Goal: Subscribe to service/newsletter

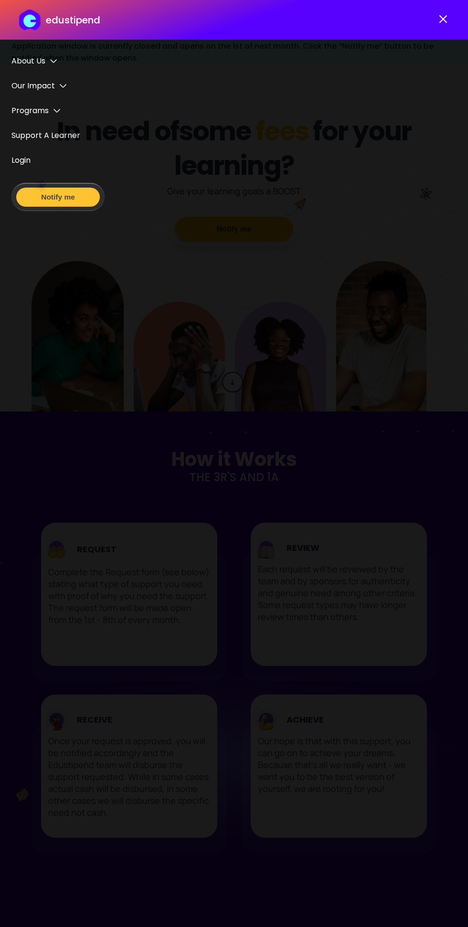
click at [90, 193] on button "Notify me" at bounding box center [58, 197] width 84 height 19
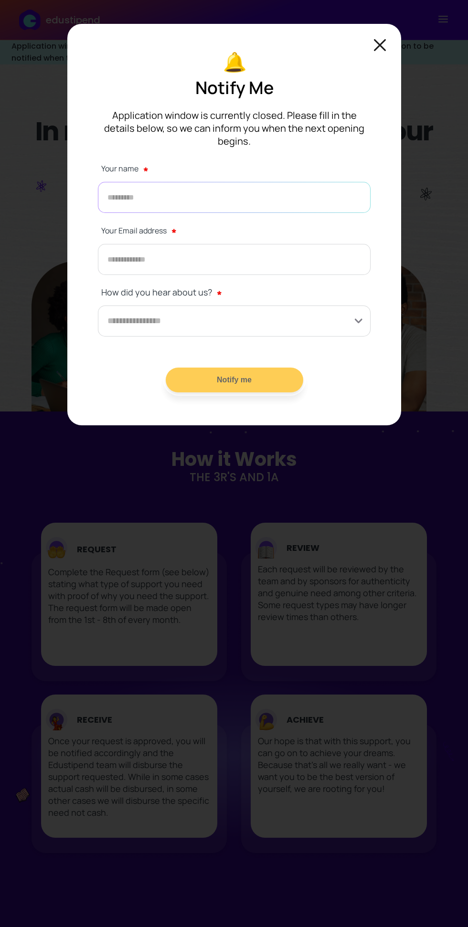
click at [265, 185] on input "text" at bounding box center [234, 197] width 273 height 31
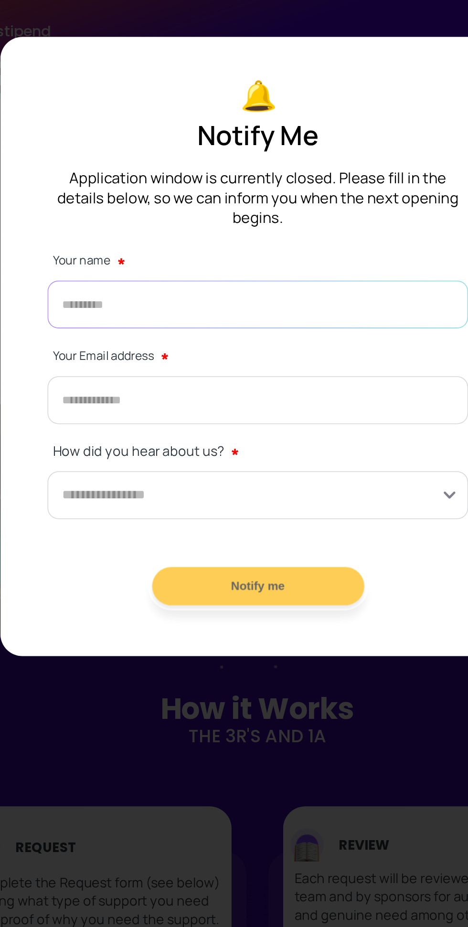
type input "**********"
click at [255, 305] on input at bounding box center [234, 320] width 273 height 31
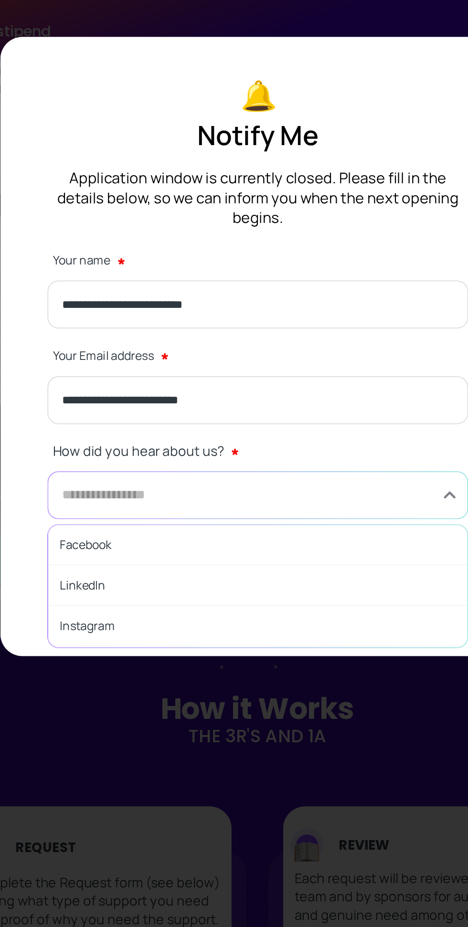
scroll to position [52, 0]
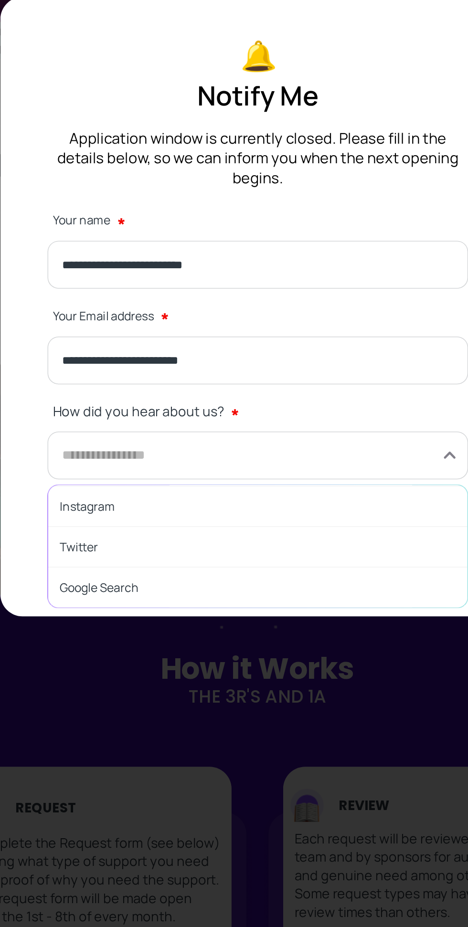
click at [208, 394] on span "Google Search" at bounding box center [234, 407] width 272 height 26
type input "**********"
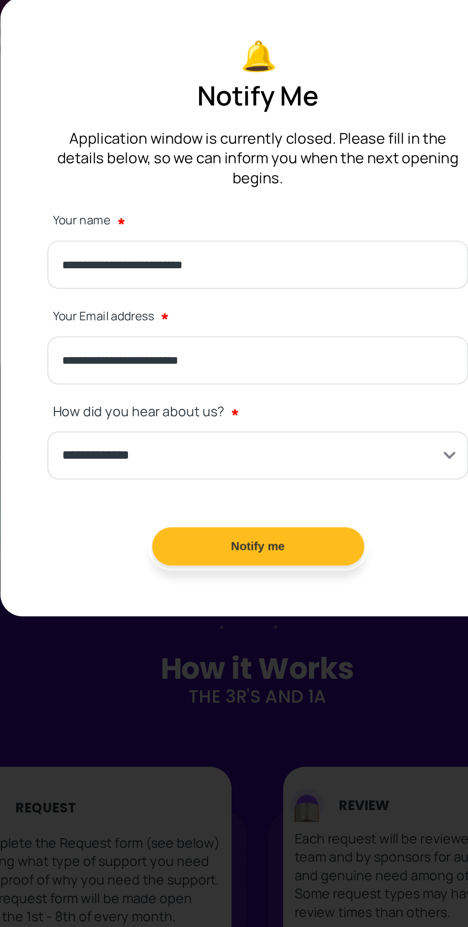
click at [242, 367] on button "Notify me" at bounding box center [233, 379] width 137 height 25
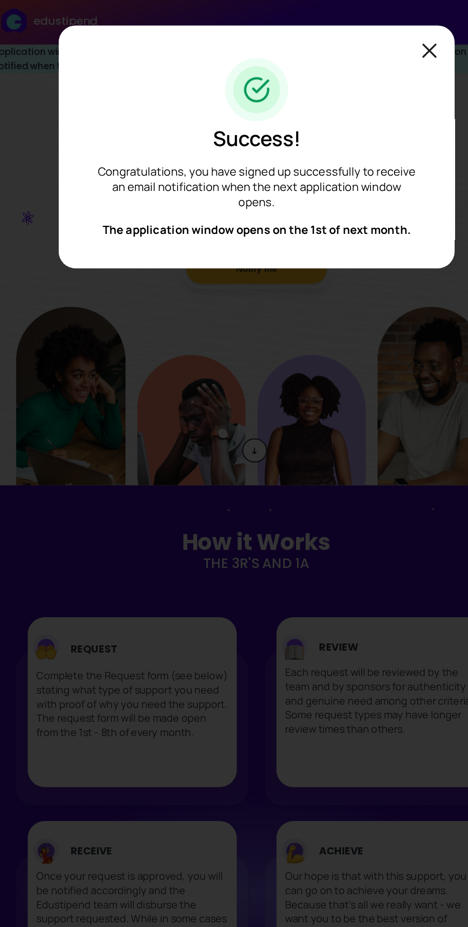
click at [380, 45] on img at bounding box center [380, 45] width 12 height 12
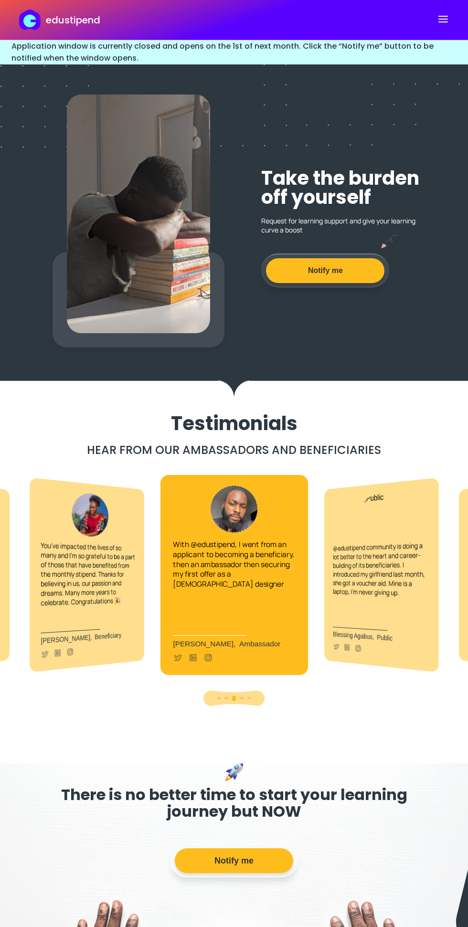
scroll to position [1706, 0]
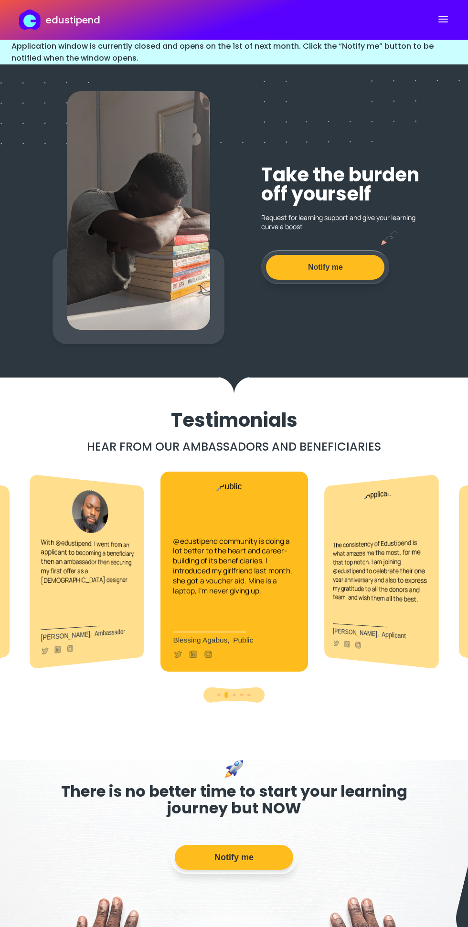
click at [377, 600] on span "The consistency of Edustipend is what amazes me the most, for me that top notch…" at bounding box center [380, 570] width 94 height 66
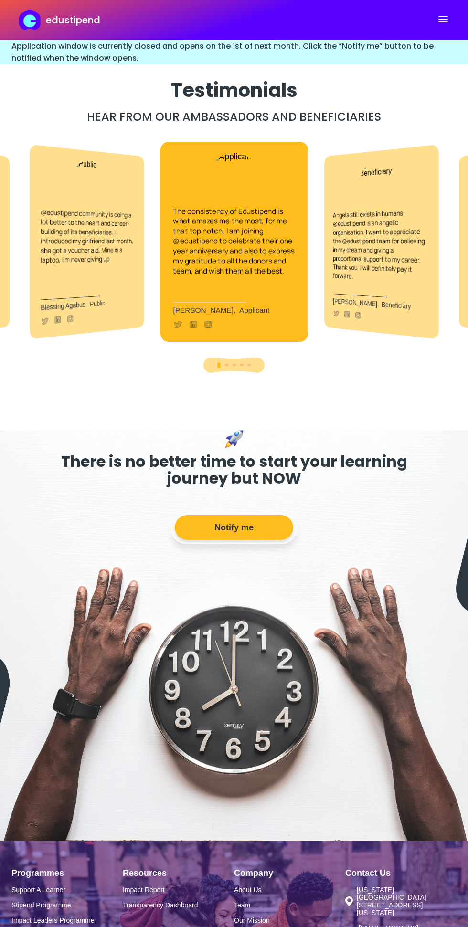
scroll to position [2067, 0]
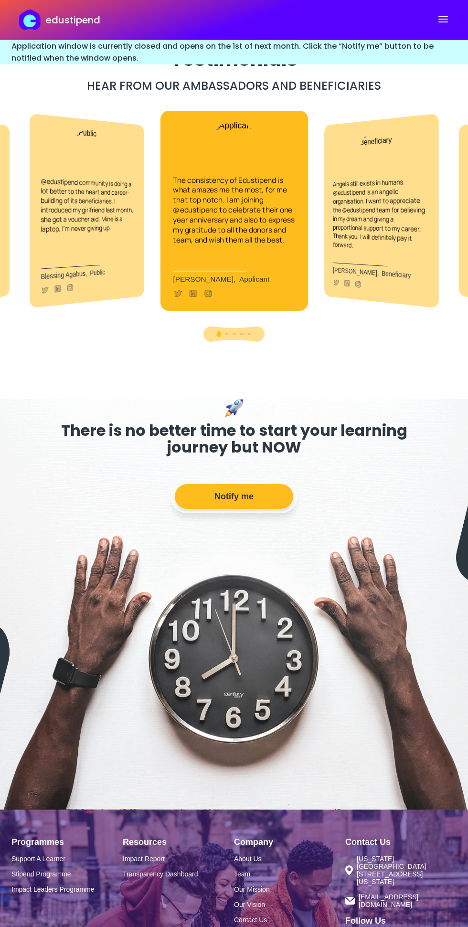
click at [102, 891] on link "Impact Leaders Programme" at bounding box center [66, 889] width 111 height 8
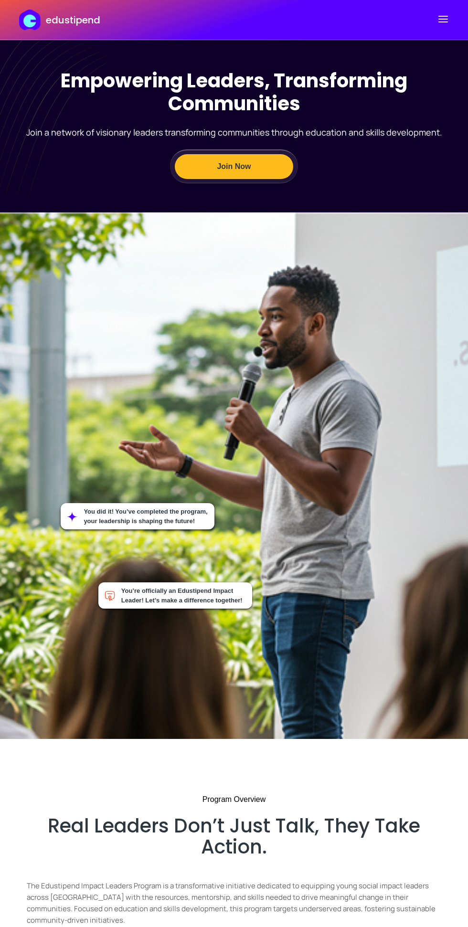
click at [234, 170] on button "Join Now" at bounding box center [234, 166] width 118 height 25
